Goal: Information Seeking & Learning: Find specific fact

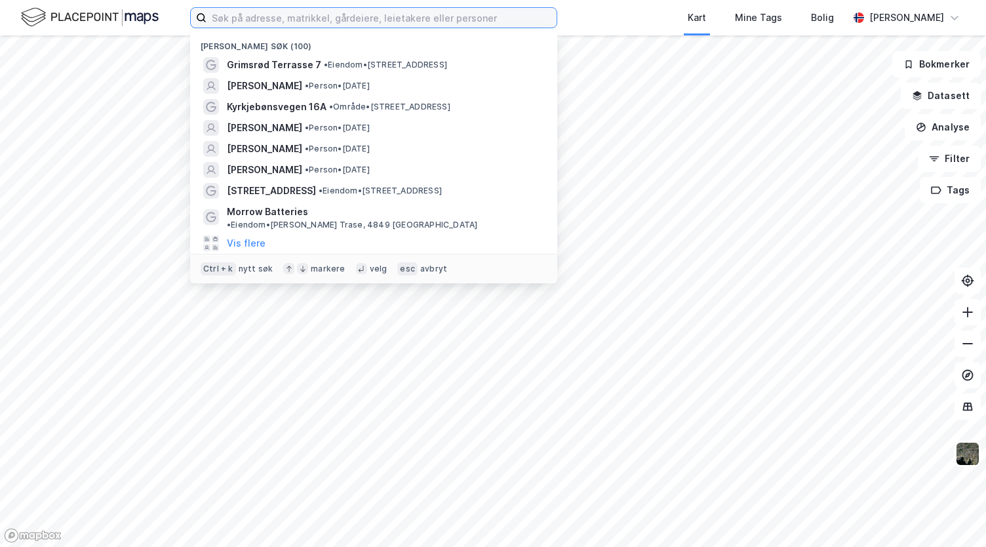
click at [307, 20] on input at bounding box center [382, 18] width 350 height 20
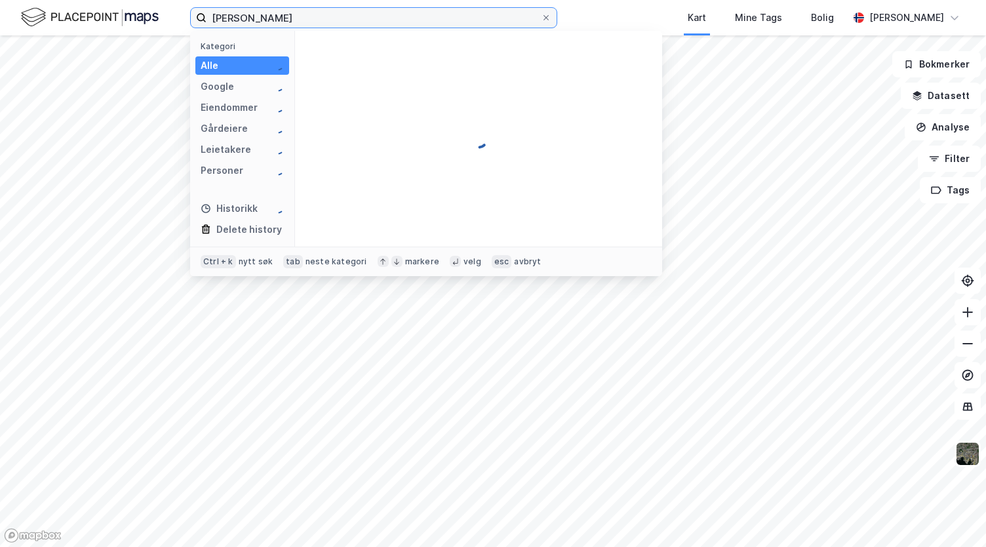
type input "[PERSON_NAME]"
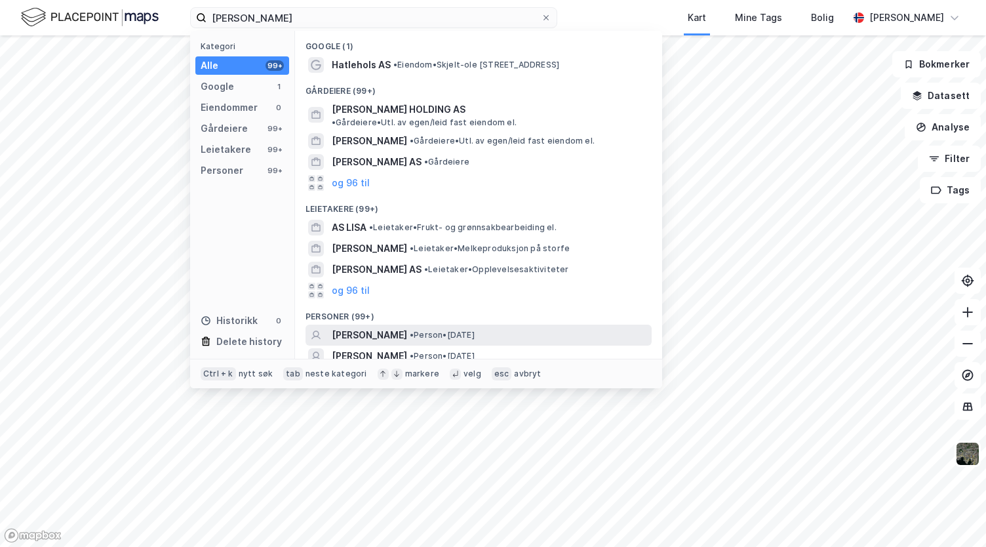
click at [357, 327] on span "[PERSON_NAME]" at bounding box center [369, 335] width 75 height 16
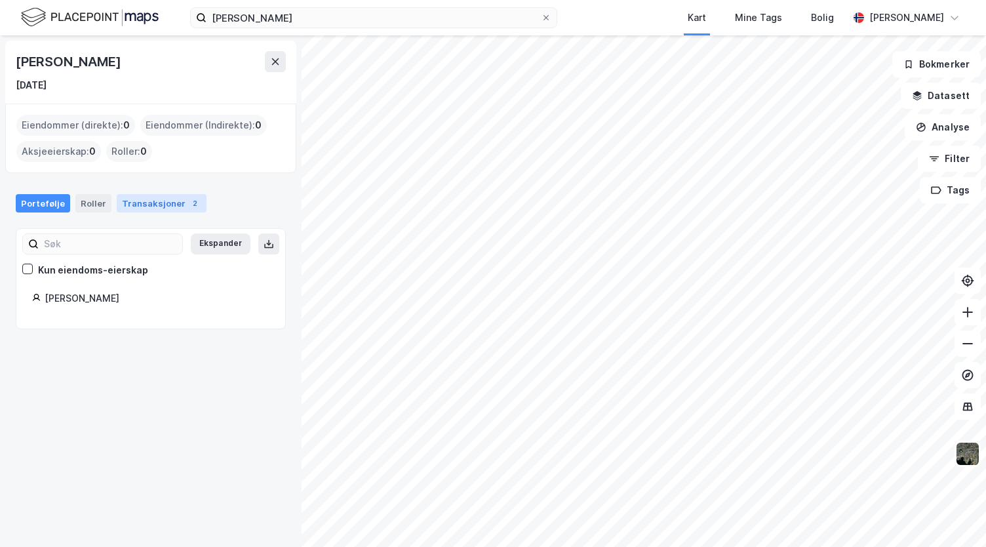
click at [146, 195] on div "Transaksjoner 2" at bounding box center [162, 203] width 90 height 18
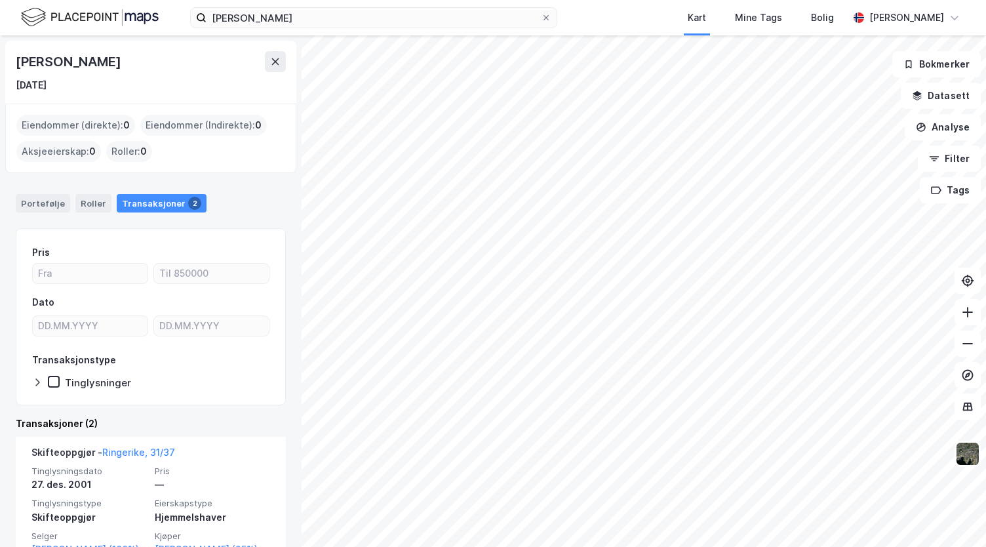
drag, startPoint x: 14, startPoint y: 61, endPoint x: 131, endPoint y: 70, distance: 116.4
click at [131, 70] on div "[PERSON_NAME] [DATE]" at bounding box center [150, 72] width 291 height 63
copy div "[PERSON_NAME]"
